Goal: Transaction & Acquisition: Purchase product/service

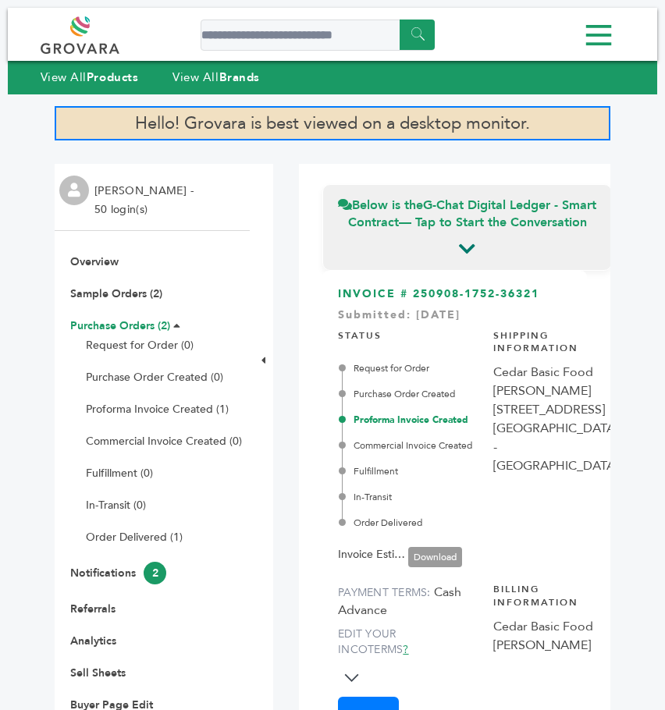
click at [129, 332] on link "Purchase Orders (2)" at bounding box center [120, 325] width 100 height 15
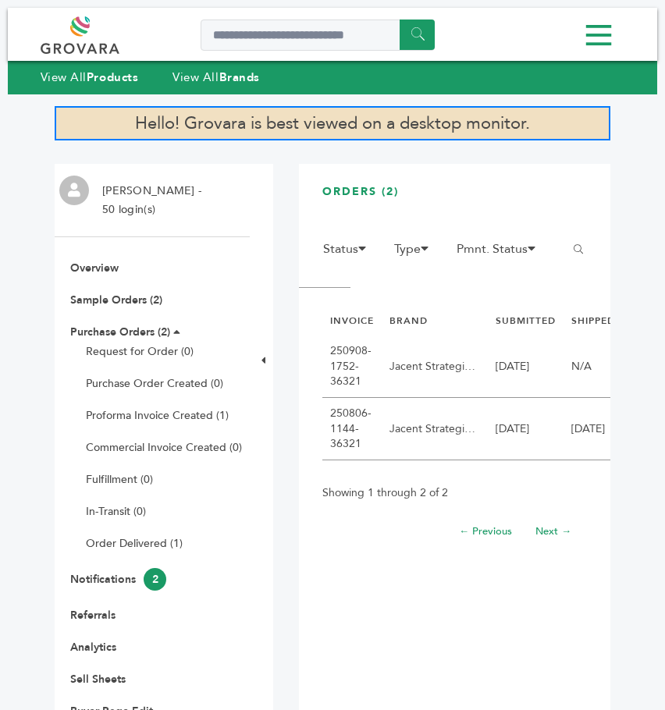
click at [388, 696] on div "ORDERS (2) FILTER: Brands 1 13 4Buddies A1C Drink, Inc. Aayz Trading FZE ADAMA" at bounding box center [454, 466] width 311 height 604
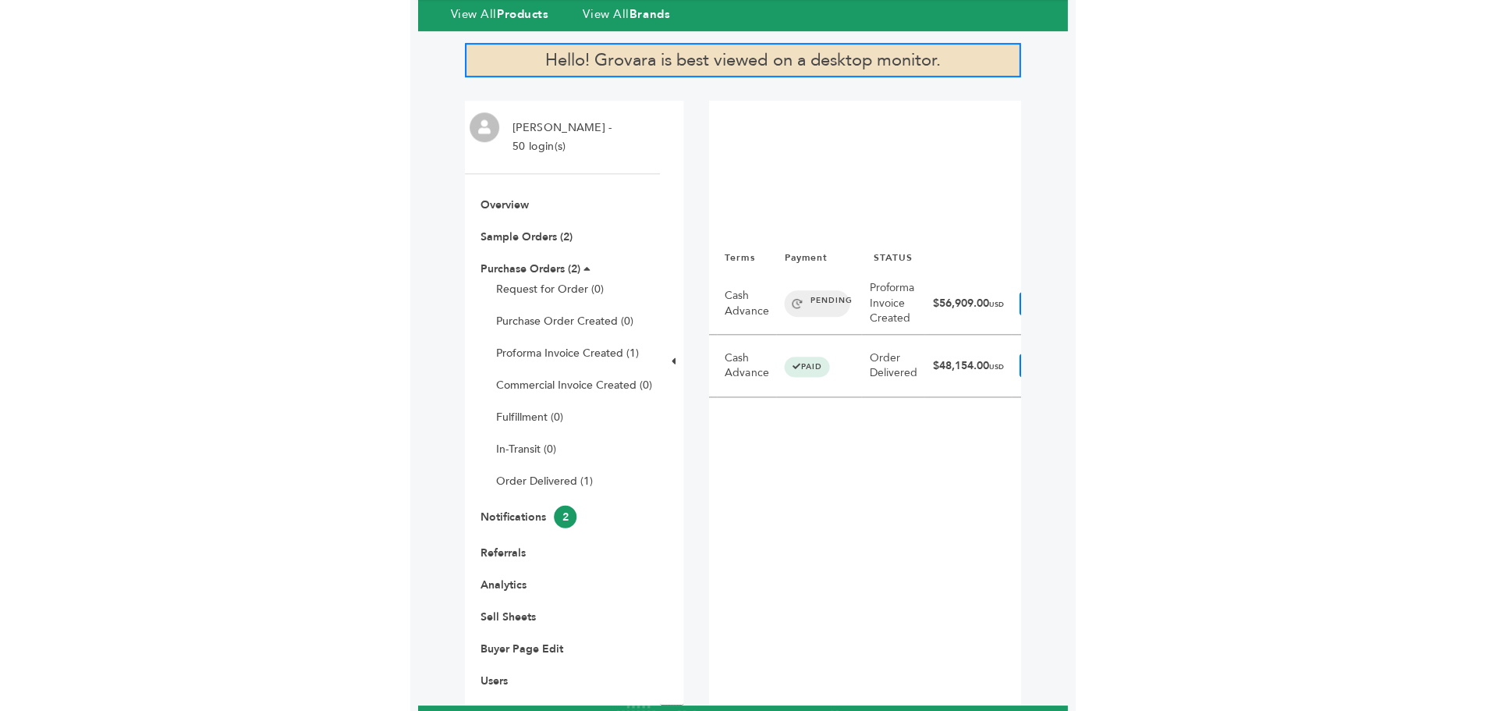
scroll to position [62, 0]
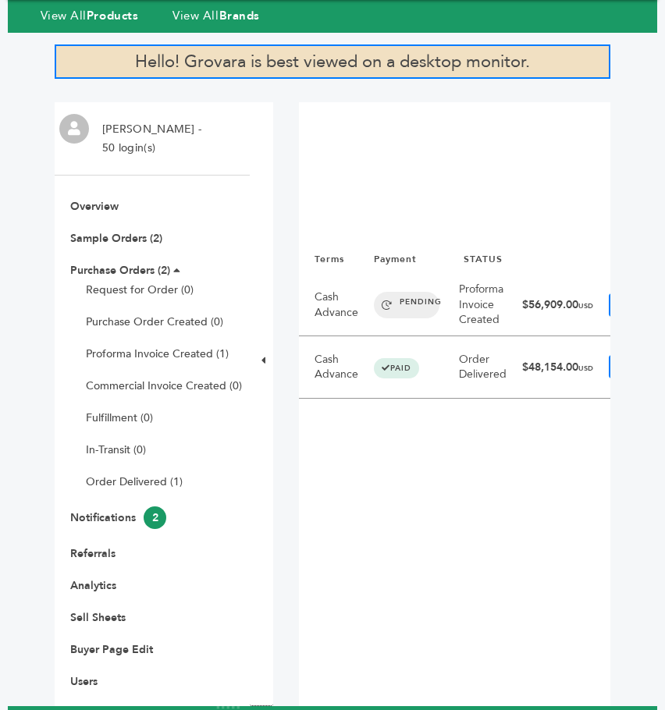
click at [550, 303] on td "$56,909.00 USD" at bounding box center [557, 305] width 87 height 62
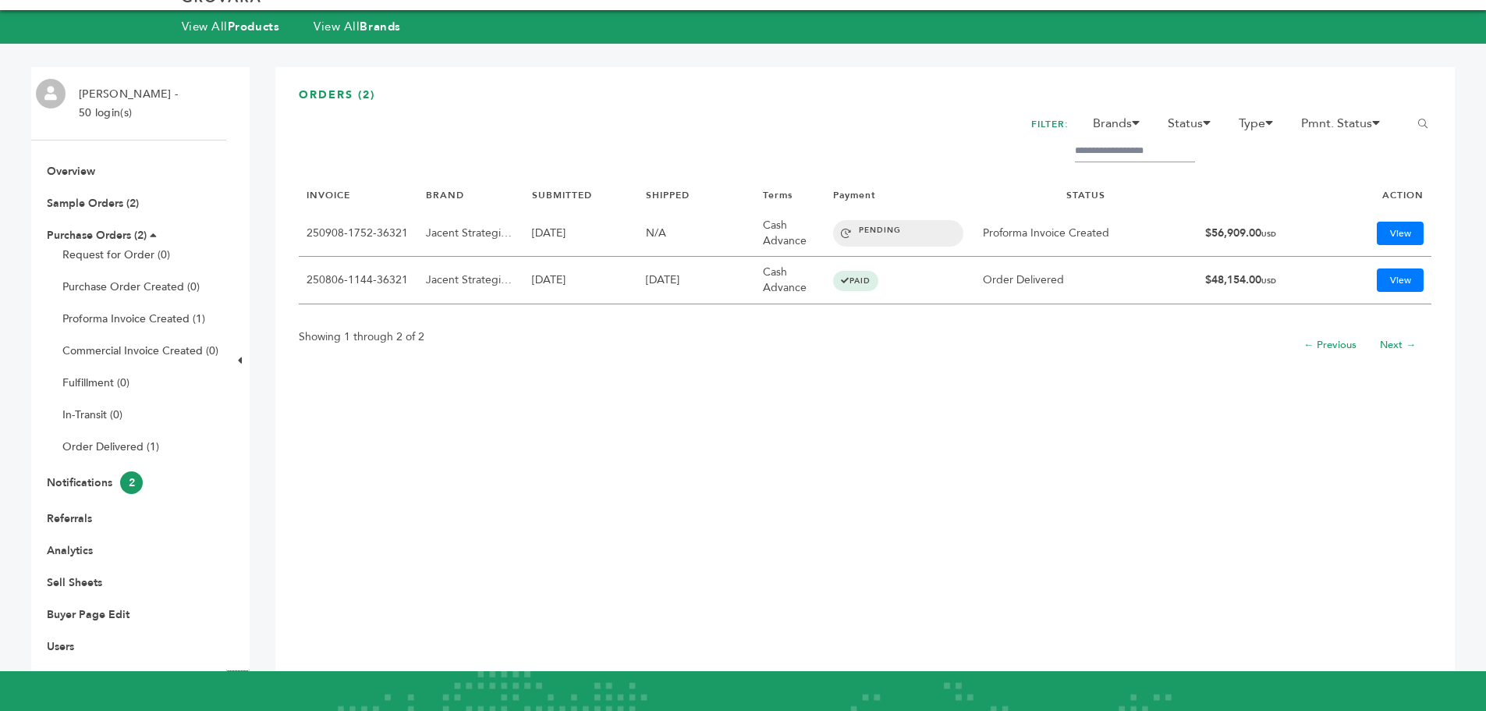
scroll to position [0, 0]
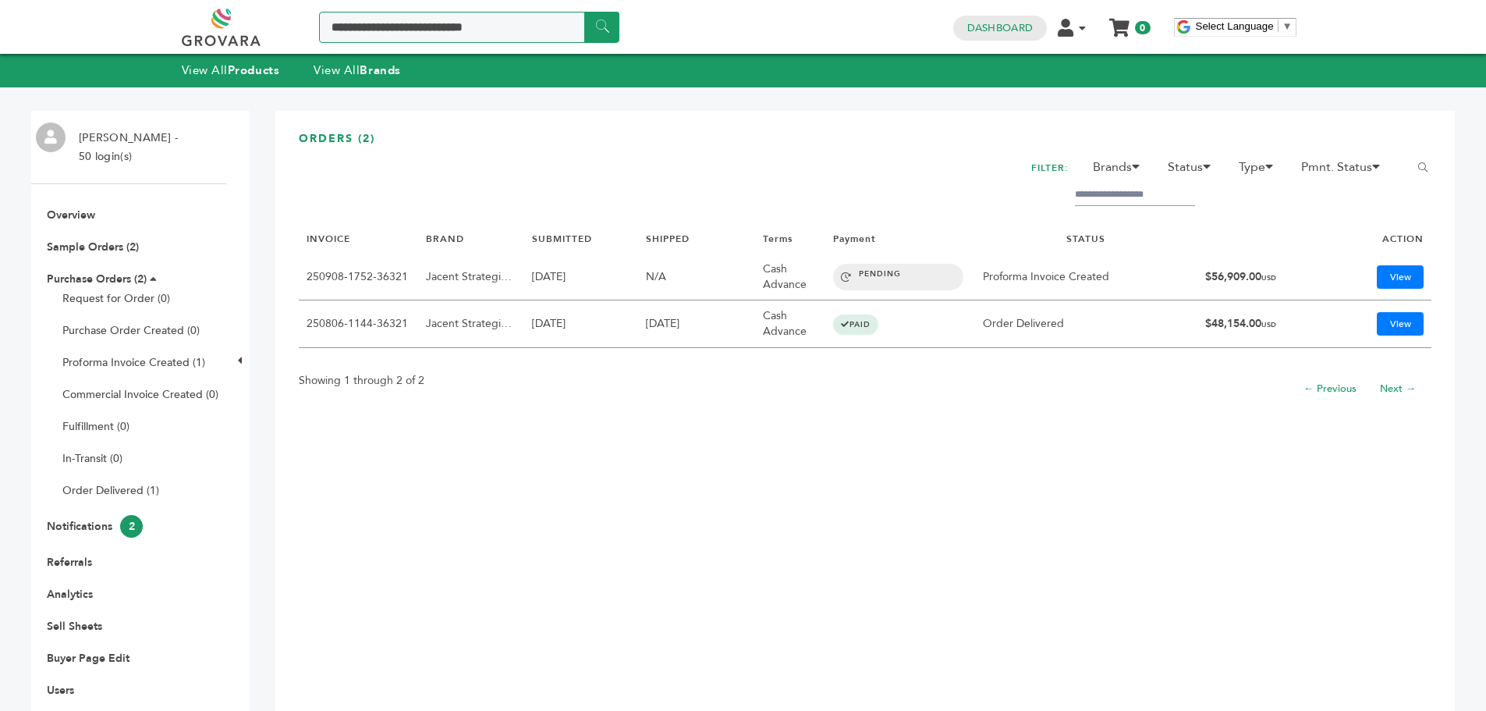
click at [463, 15] on input "Search a product or brand..." at bounding box center [469, 27] width 300 height 31
type input "*******"
click at [584, 12] on input "******" at bounding box center [601, 27] width 35 height 30
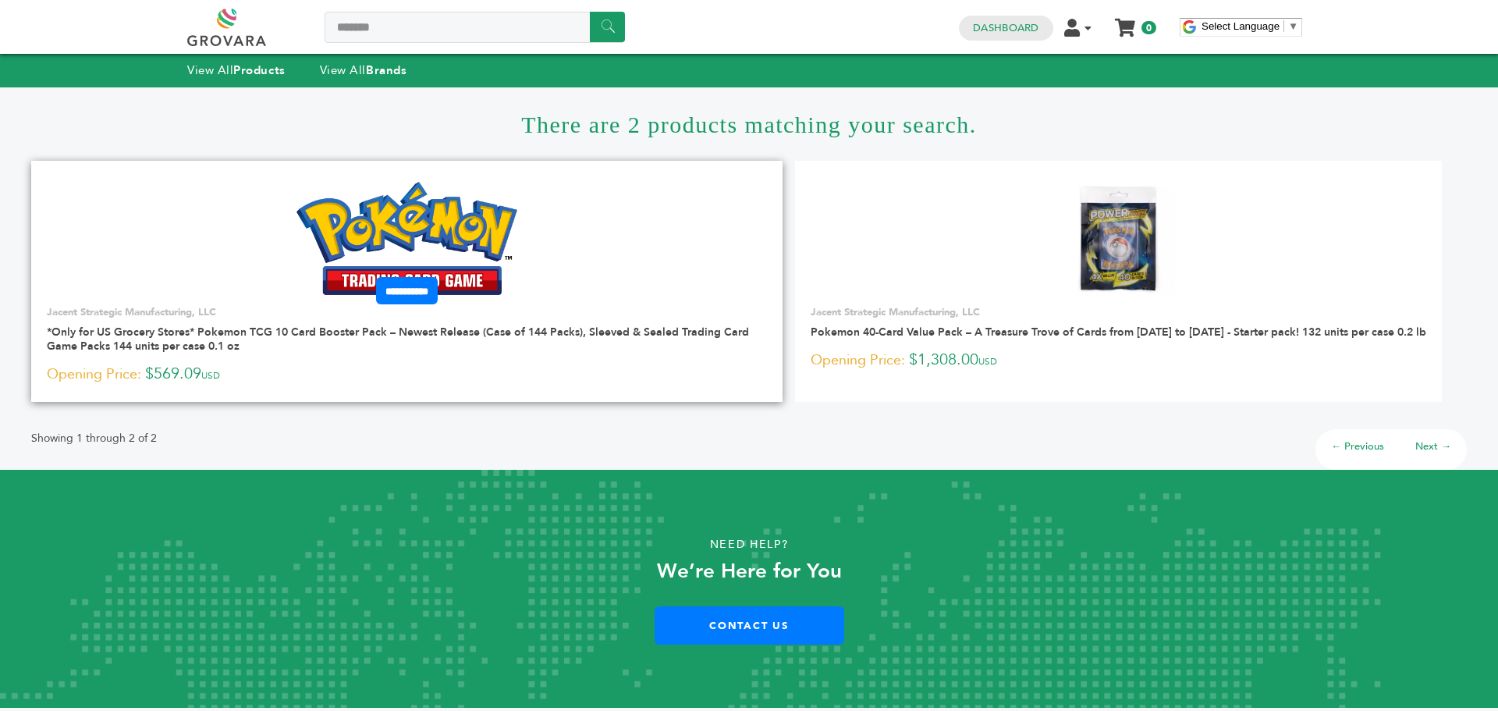
click at [370, 246] on img at bounding box center [406, 238] width 221 height 112
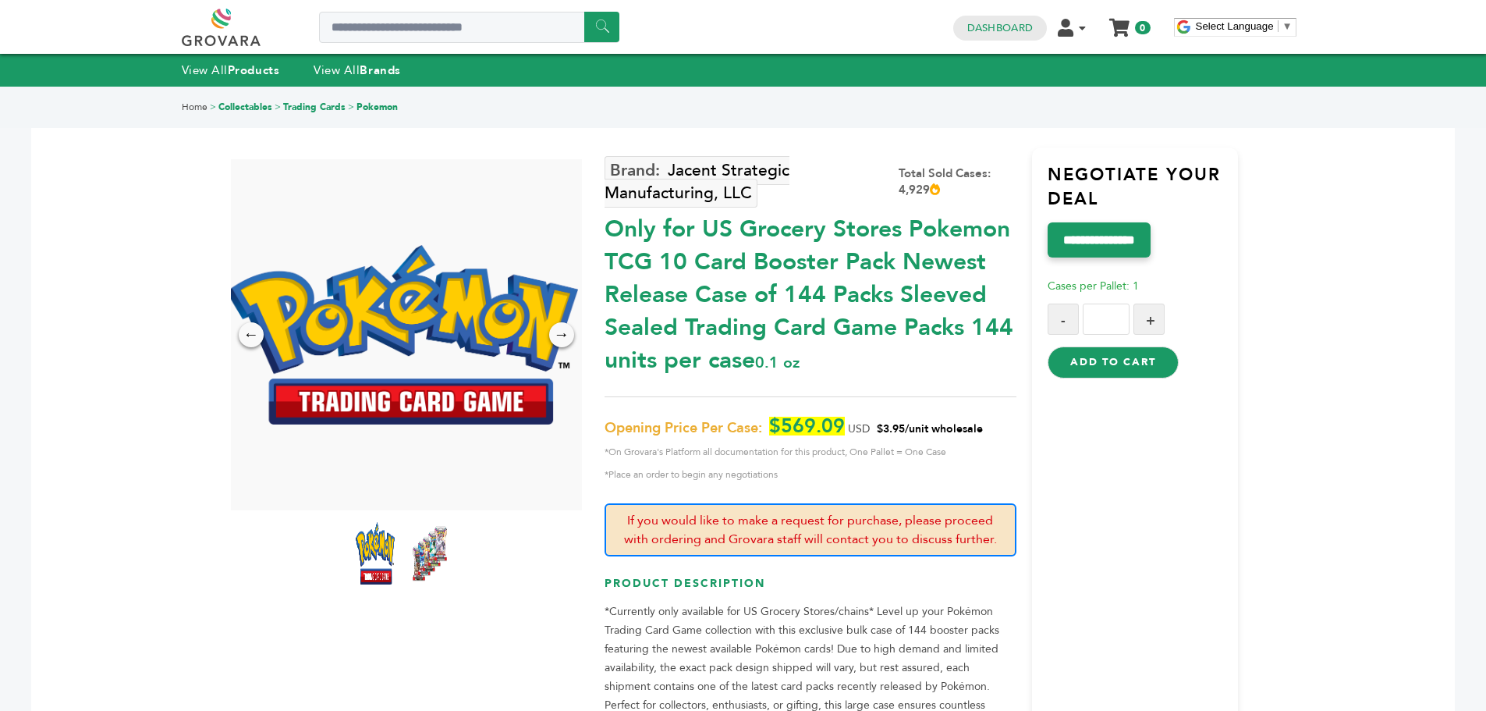
click at [936, 193] on icon at bounding box center [935, 189] width 10 height 12
click at [250, 72] on strong "Products" at bounding box center [253, 70] width 51 height 16
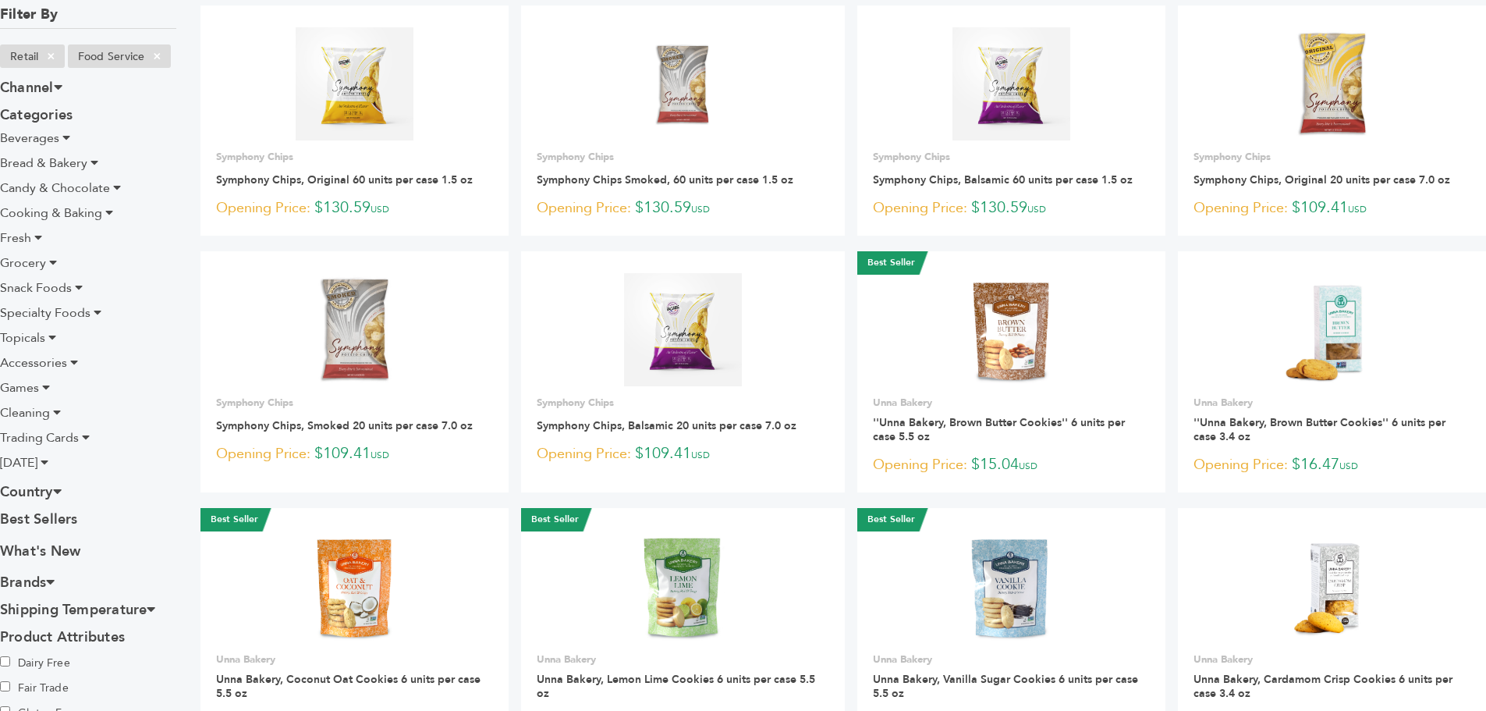
scroll to position [156, 0]
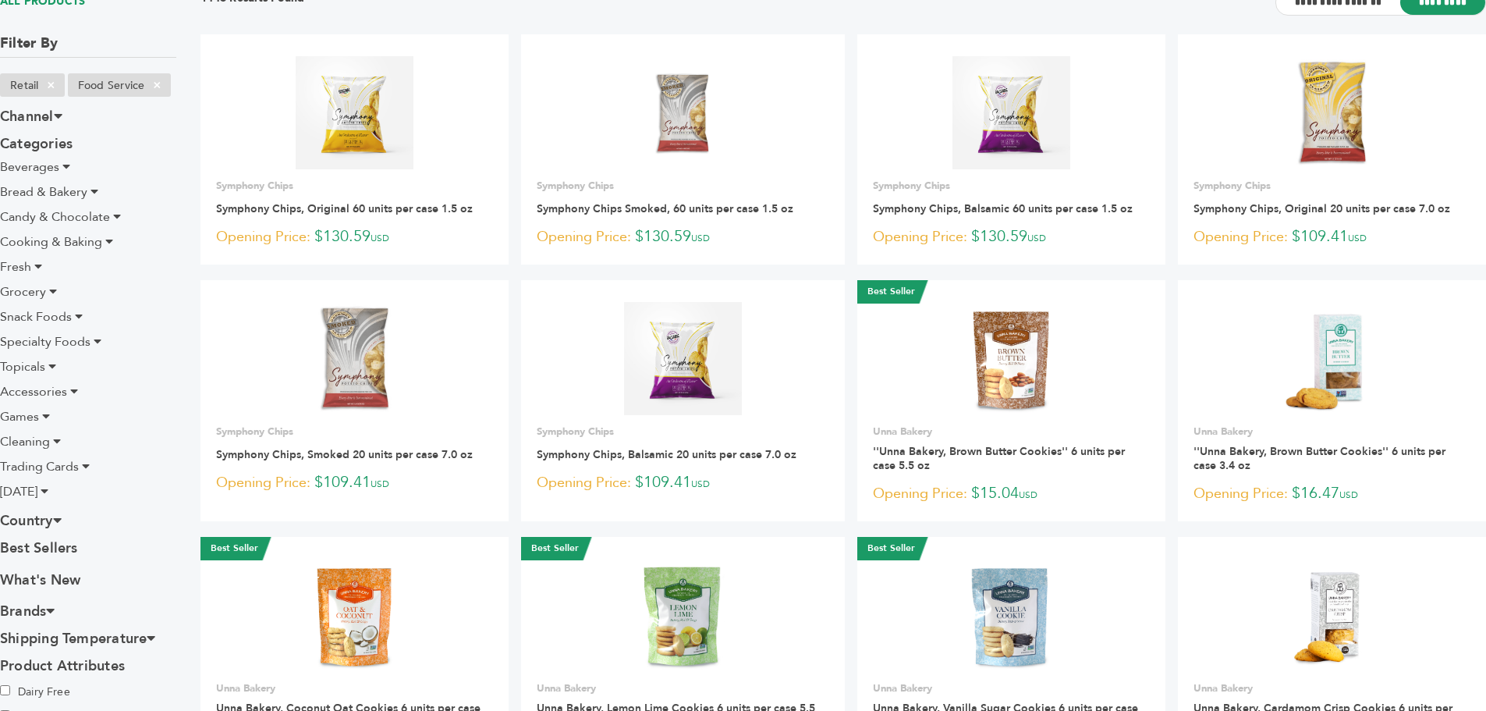
click at [62, 167] on icon at bounding box center [66, 166] width 8 height 12
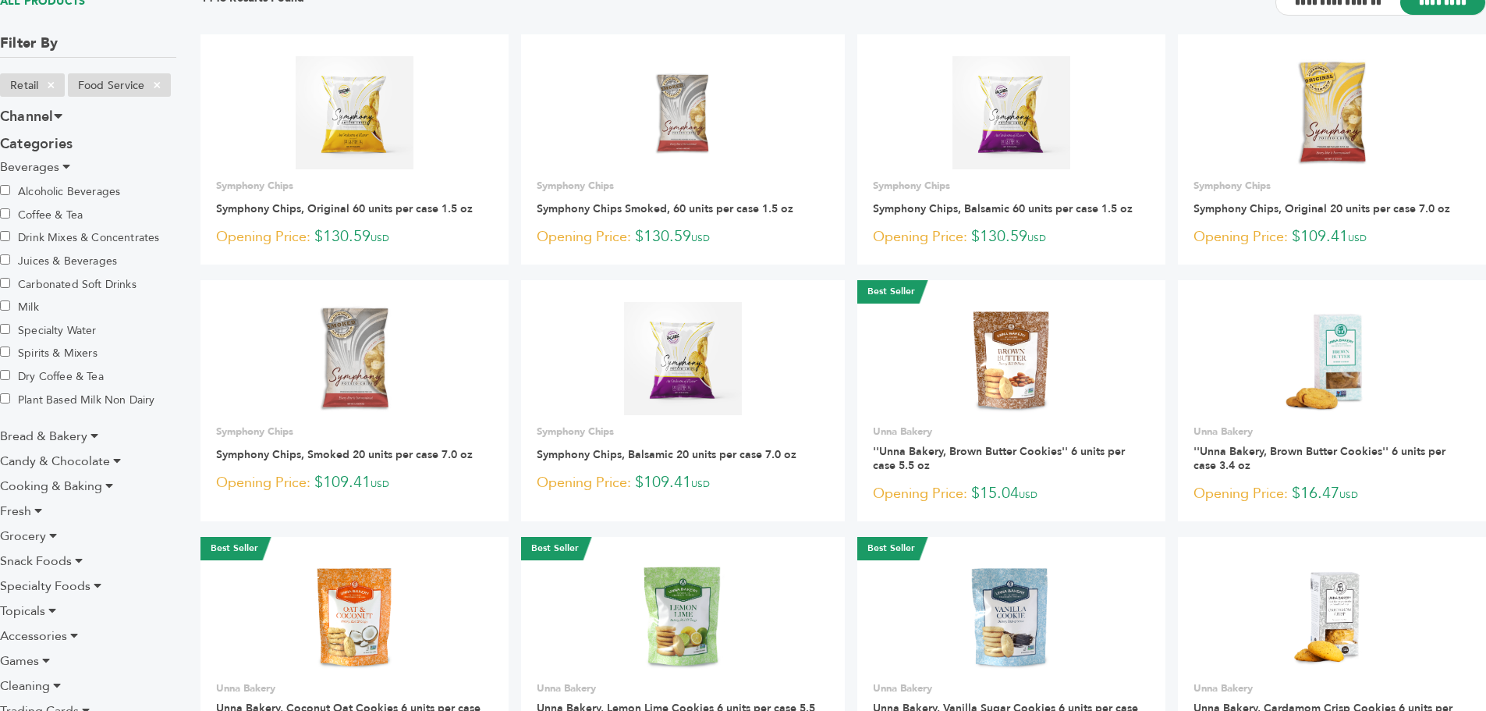
click at [76, 197] on label "Alcoholic Beverages" at bounding box center [60, 191] width 120 height 17
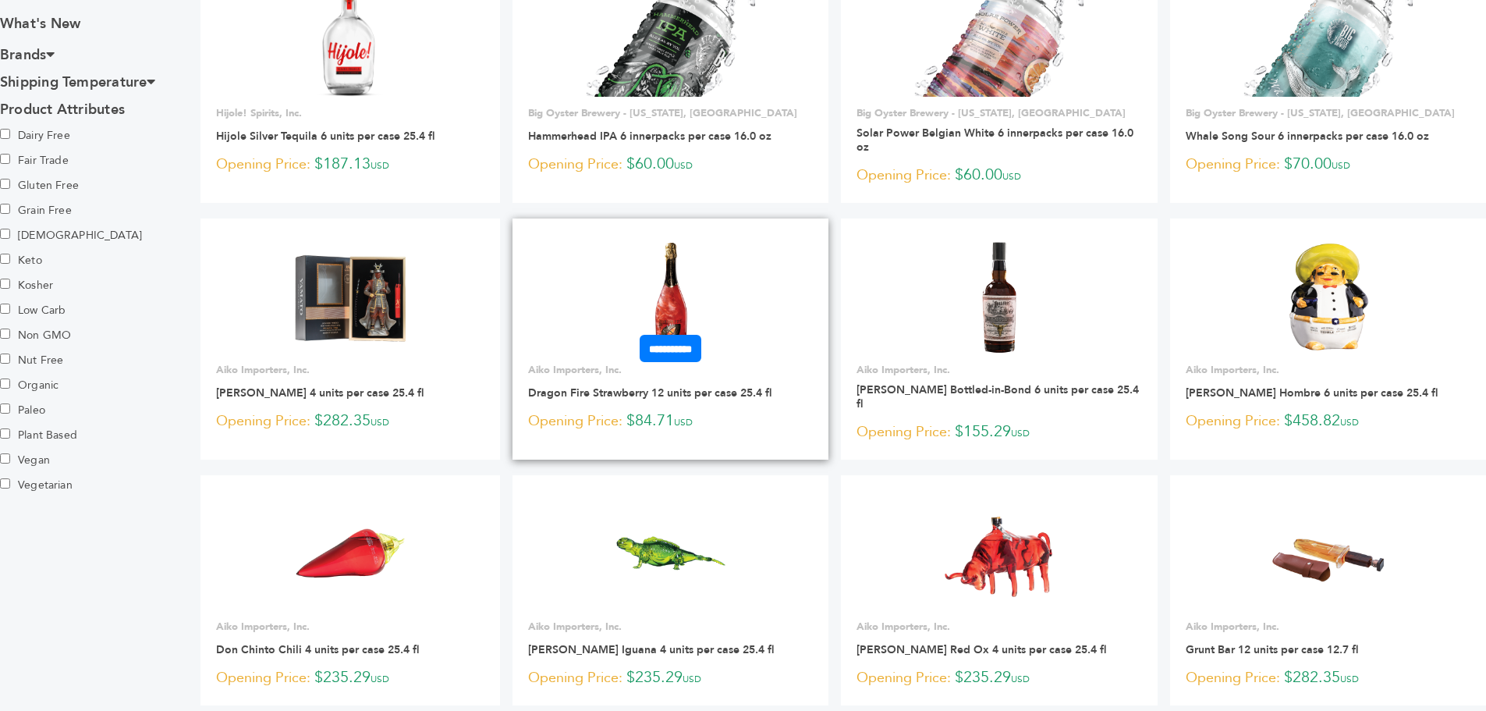
scroll to position [936, 0]
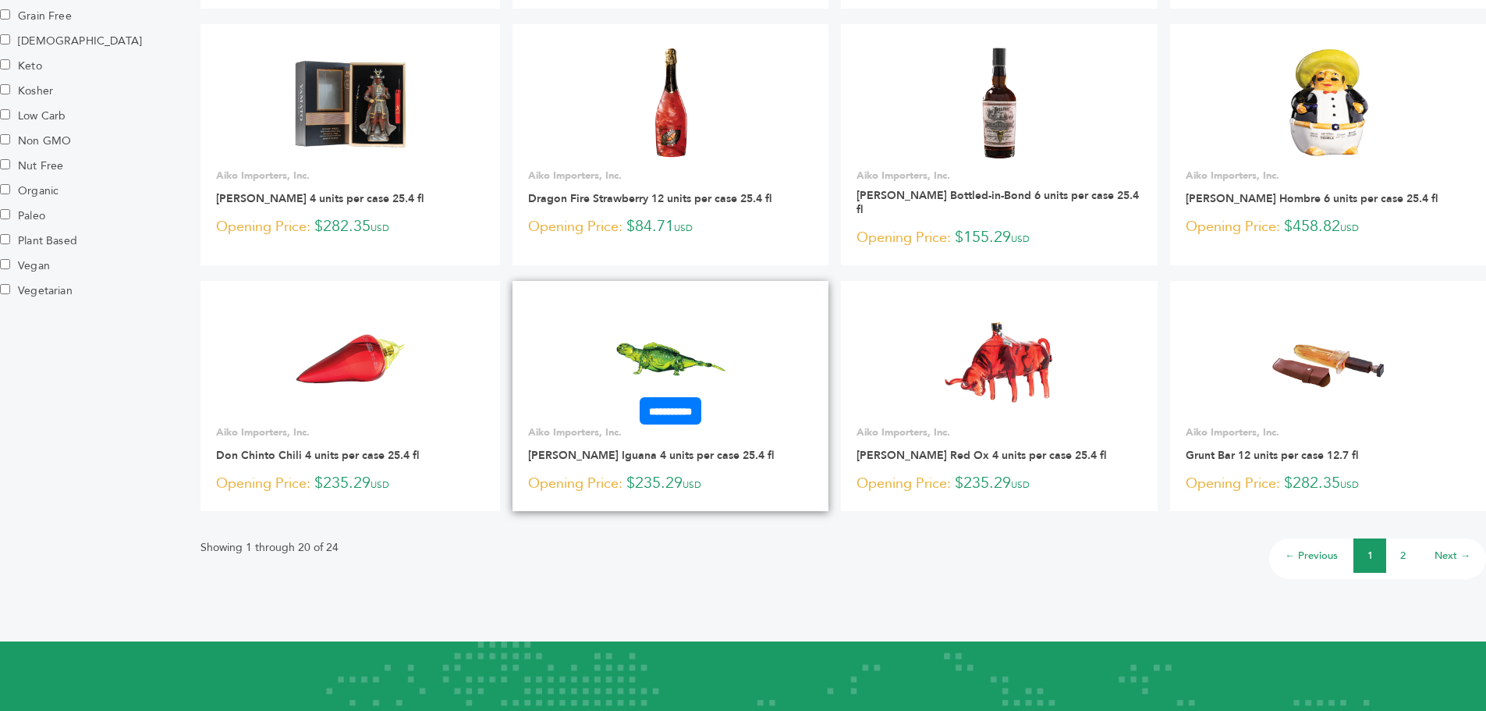
click at [611, 328] on link at bounding box center [671, 359] width 317 height 133
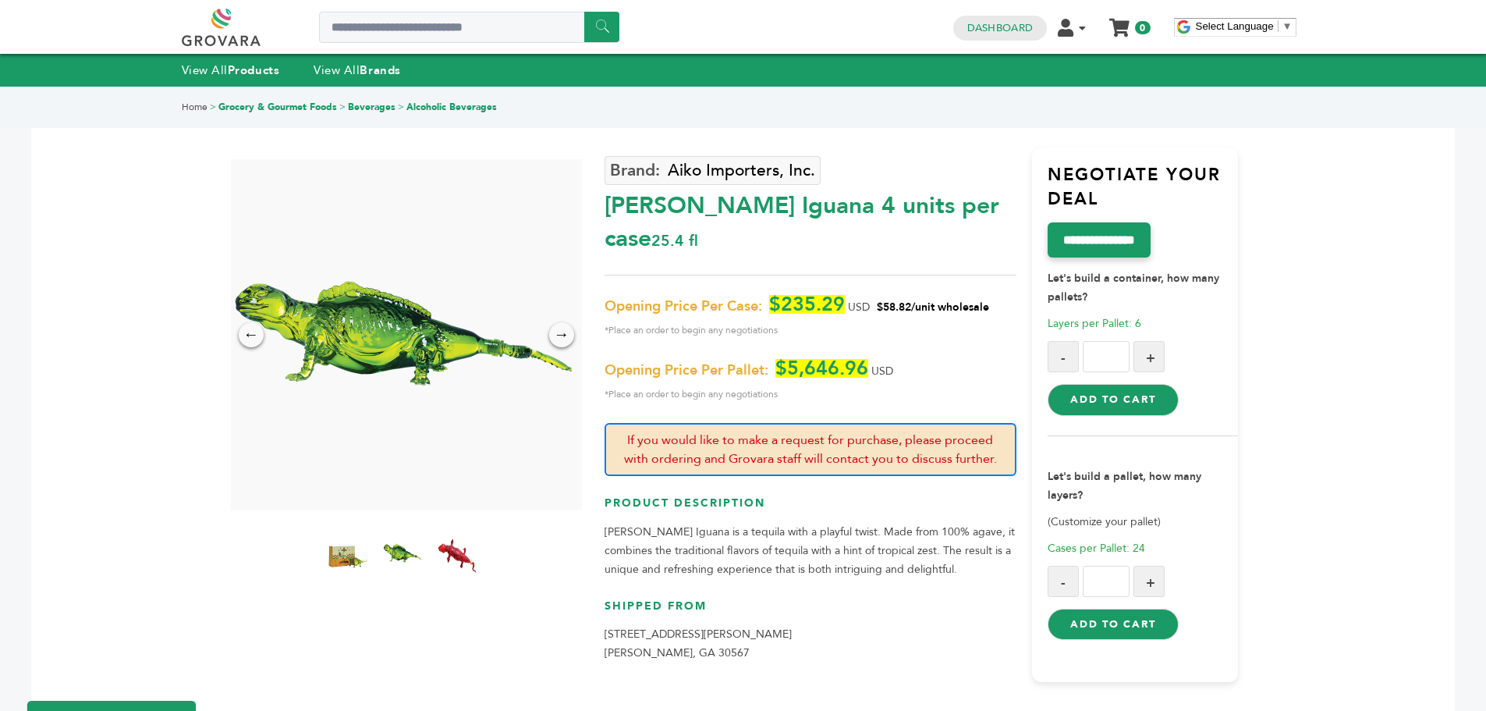
click at [426, 321] on img at bounding box center [402, 334] width 351 height 351
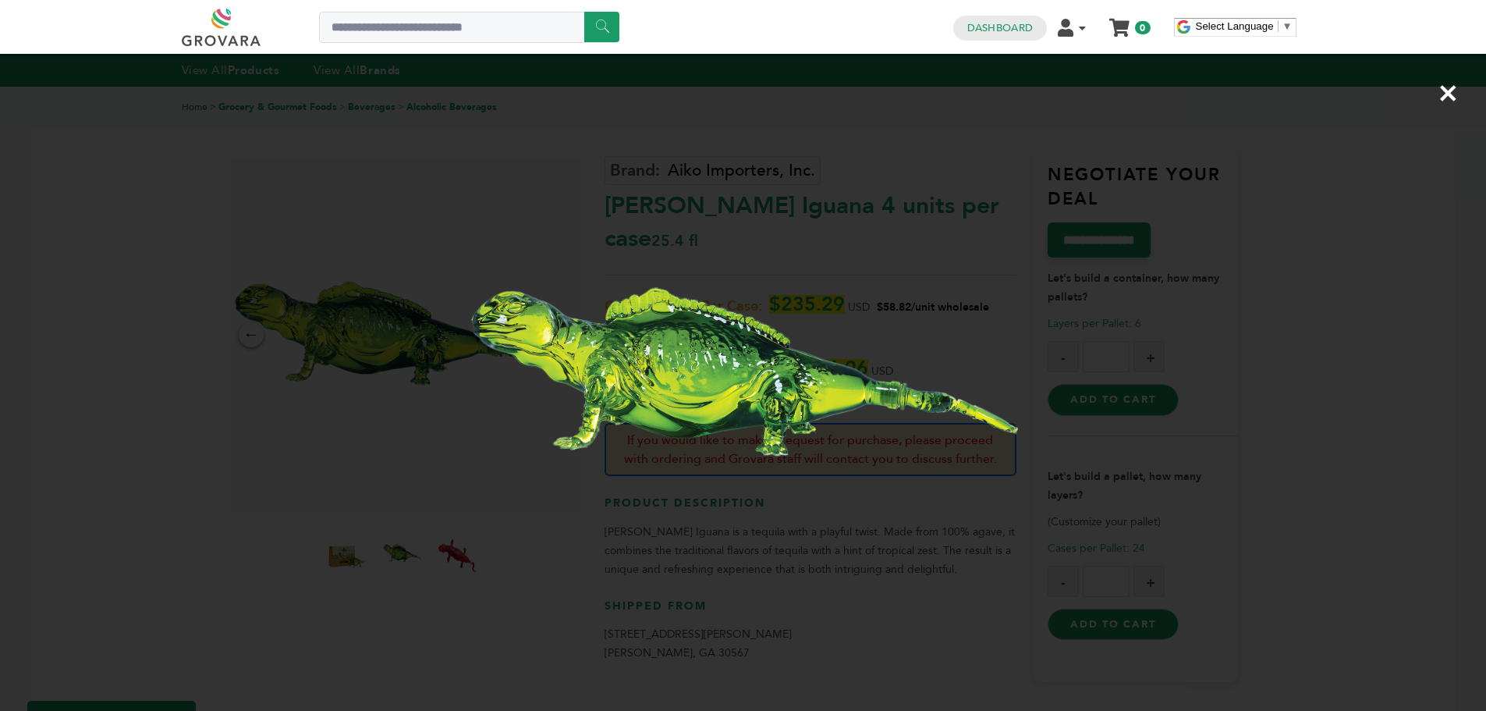
click at [656, 256] on img at bounding box center [743, 374] width 569 height 569
click at [704, 210] on img at bounding box center [743, 374] width 569 height 569
click at [719, 279] on img at bounding box center [743, 374] width 569 height 569
click at [930, 578] on img at bounding box center [743, 374] width 569 height 569
drag, startPoint x: 930, startPoint y: 578, endPoint x: 925, endPoint y: 564, distance: 14.8
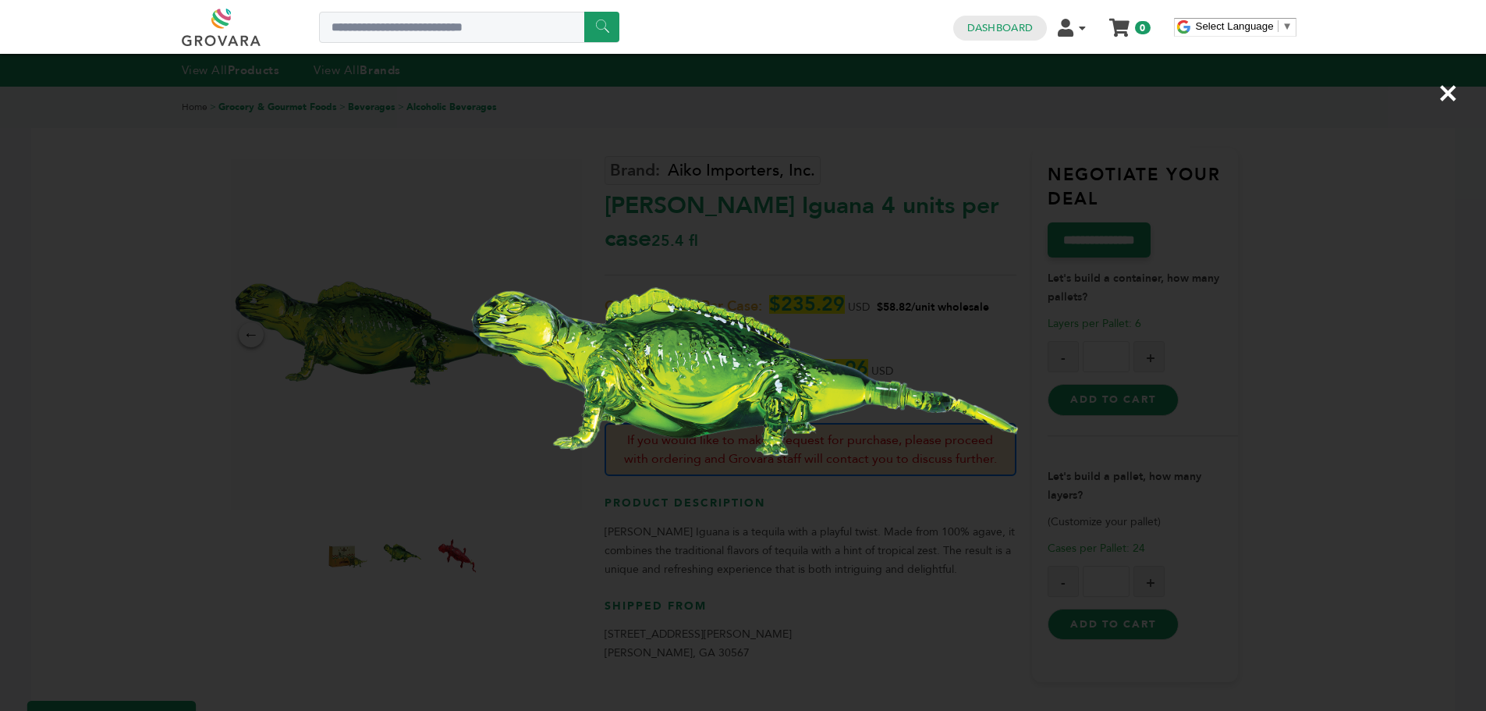
click at [930, 577] on img at bounding box center [743, 374] width 569 height 569
click at [1443, 98] on span "×" at bounding box center [1448, 93] width 21 height 44
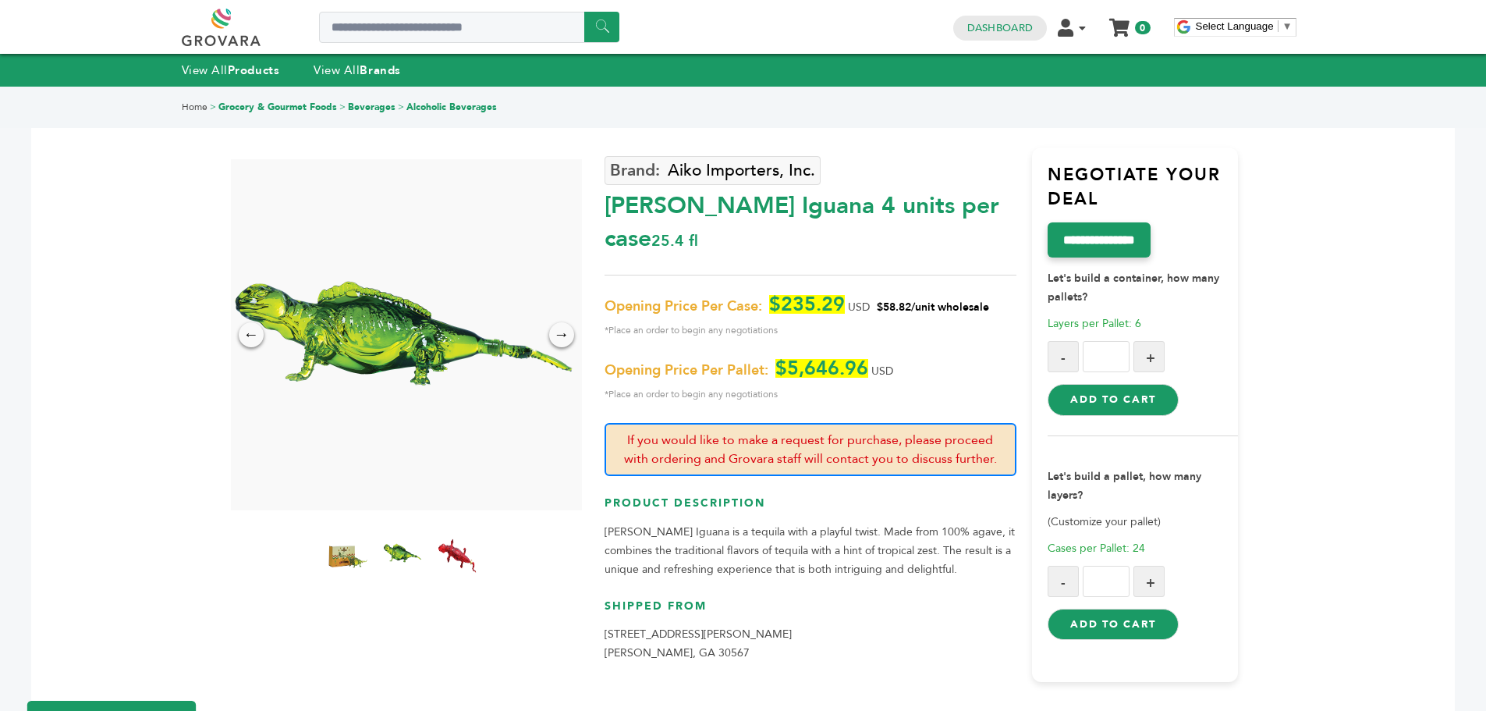
drag, startPoint x: 597, startPoint y: 204, endPoint x: 986, endPoint y: 211, distance: 389.3
click at [986, 211] on div "← → × Aiko Importers, Inc. [PERSON_NAME] Iguana 4 units per case 25.4 fl USD" at bounding box center [743, 394] width 991 height 615
click at [1016, 230] on div "[PERSON_NAME] Iguana 4 units per case 25.4 fl" at bounding box center [811, 218] width 412 height 73
drag, startPoint x: 995, startPoint y: 207, endPoint x: 608, endPoint y: 220, distance: 387.1
click at [608, 220] on div "[PERSON_NAME] Iguana 4 units per case 25.4 fl" at bounding box center [811, 218] width 412 height 73
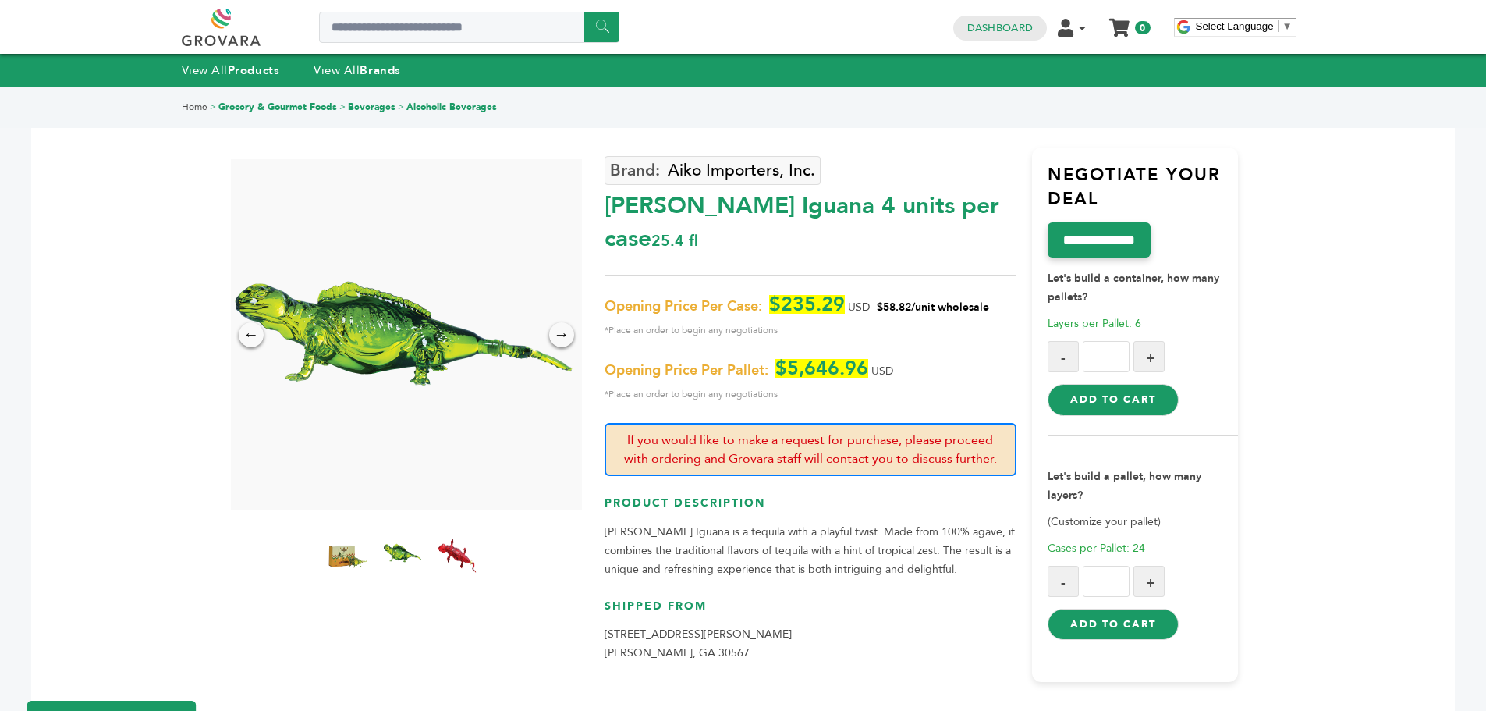
copy div "[PERSON_NAME] Iguana 4 units per case"
